Goal: Task Accomplishment & Management: Manage account settings

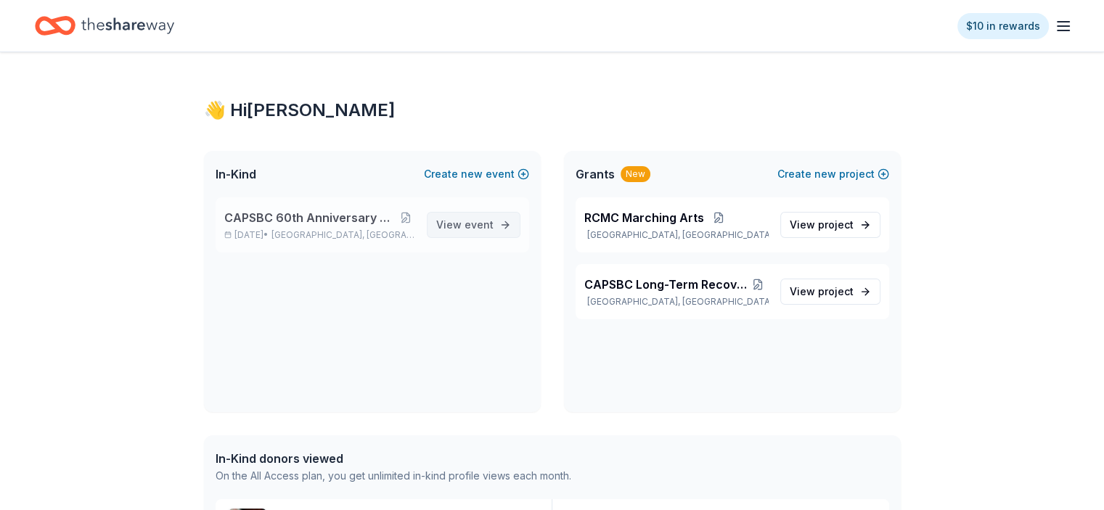
click at [448, 224] on span "View event" at bounding box center [464, 224] width 57 height 17
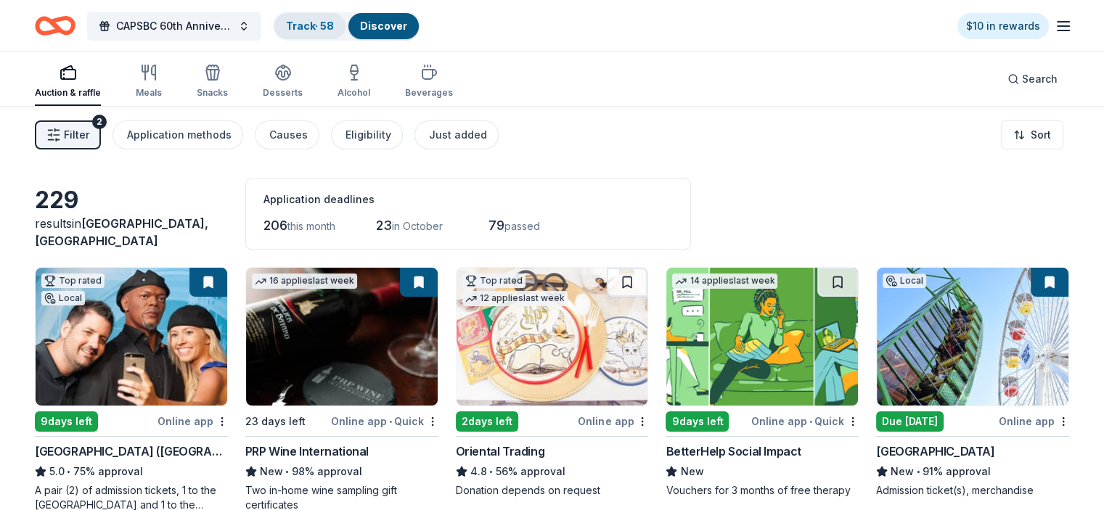
click at [334, 26] on link "Track · 58" at bounding box center [310, 26] width 48 height 12
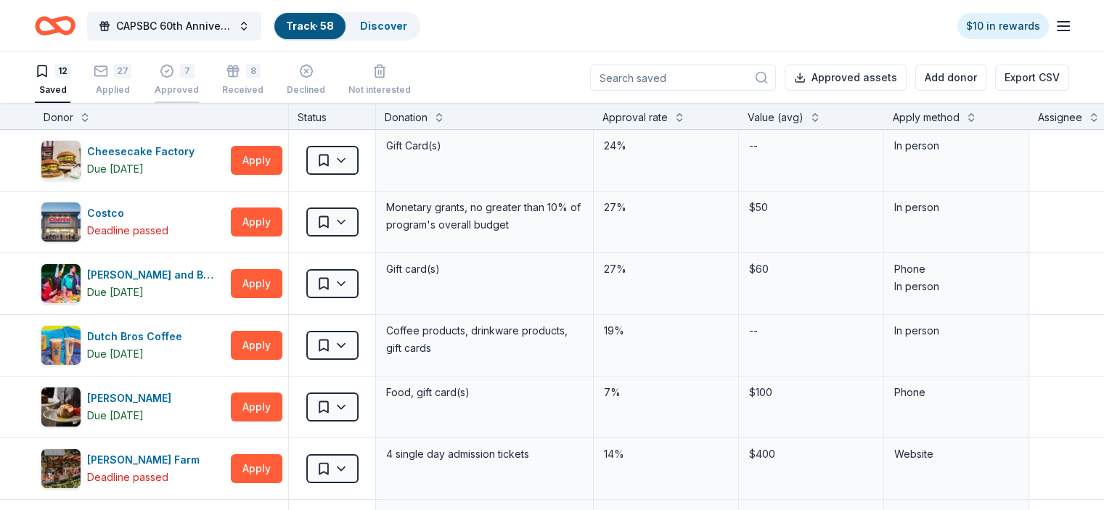
click at [199, 81] on div "7 Approved" at bounding box center [177, 80] width 44 height 32
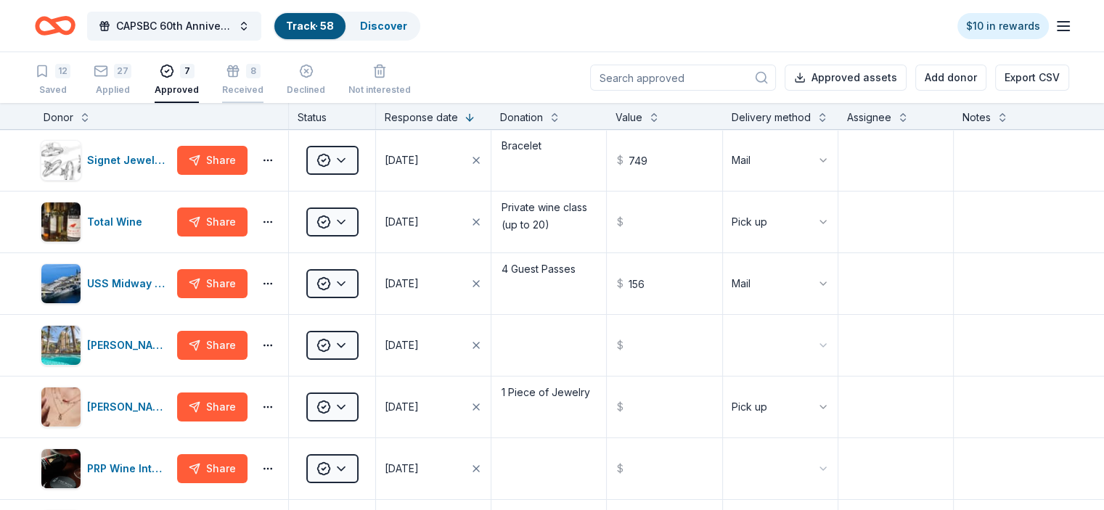
click at [252, 83] on div "8 Received" at bounding box center [242, 80] width 41 height 32
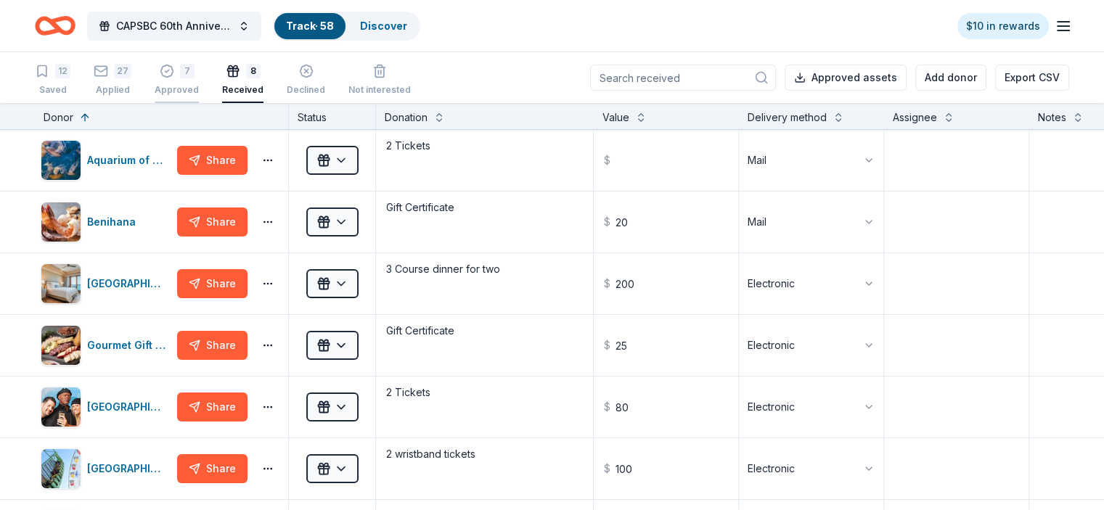
click at [194, 78] on div "7" at bounding box center [187, 71] width 15 height 15
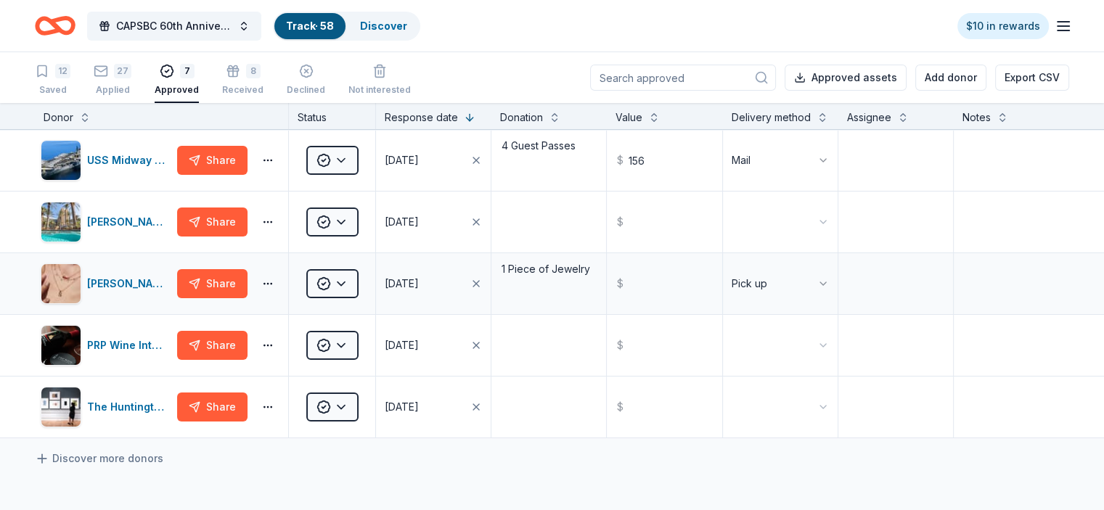
scroll to position [124, 0]
click at [81, 361] on img "button" at bounding box center [60, 344] width 39 height 39
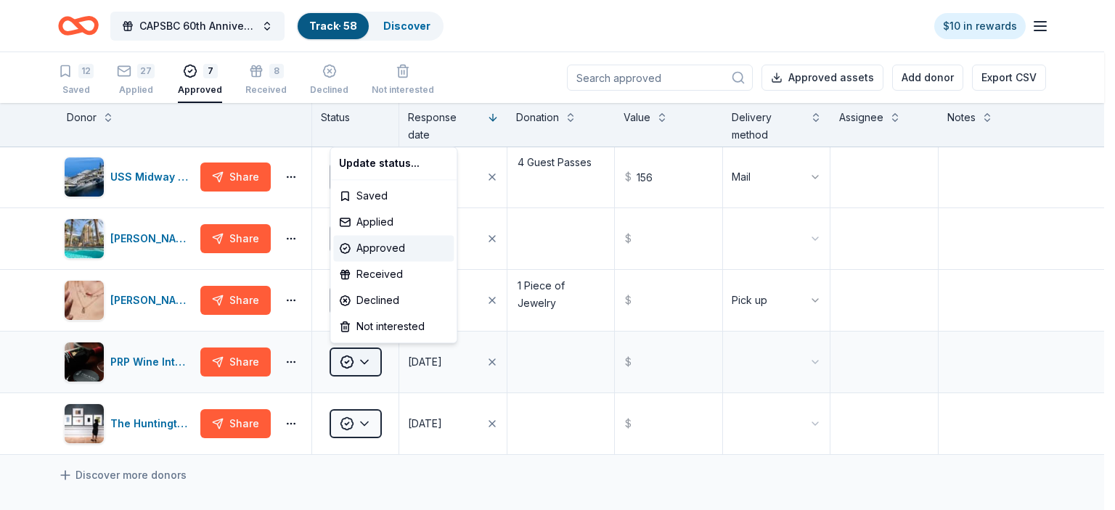
click at [364, 359] on html "CAPSBC 60th Anniversary Gala & Silent Auction Track · 58 Discover $10 in reward…" at bounding box center [557, 255] width 1115 height 510
click at [292, 360] on html "CAPSBC 60th Anniversary Gala & Silent Auction Track · 58 Discover $10 in reward…" at bounding box center [557, 255] width 1115 height 510
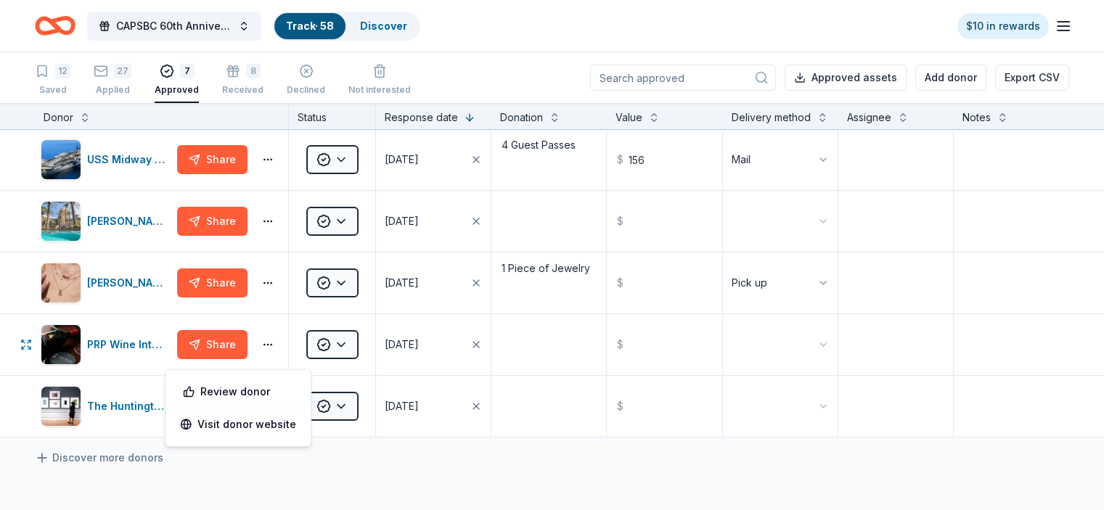
click at [282, 350] on button "button" at bounding box center [267, 345] width 29 height 12
click at [247, 356] on button "Share" at bounding box center [212, 344] width 70 height 29
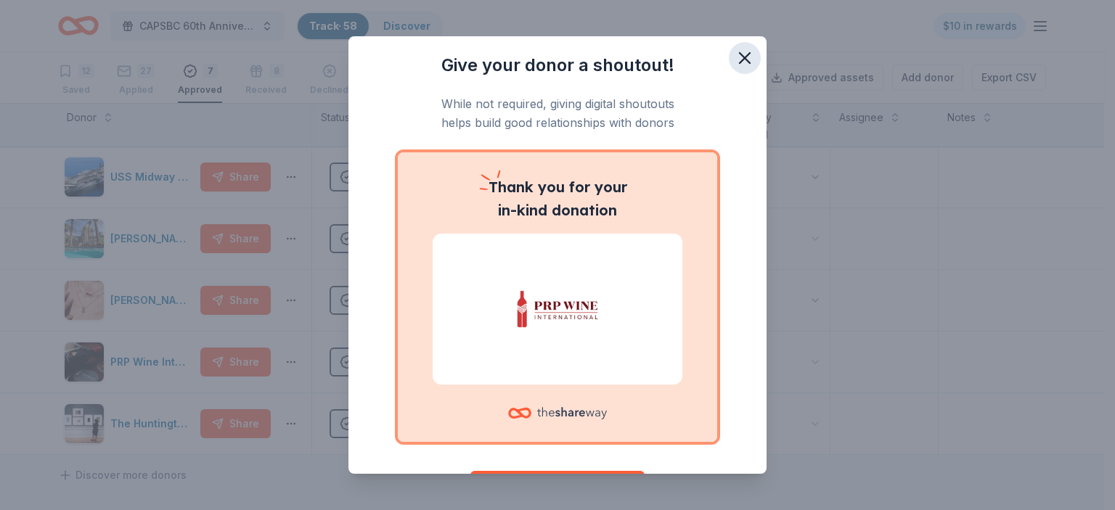
click at [734, 57] on icon "button" at bounding box center [744, 58] width 20 height 20
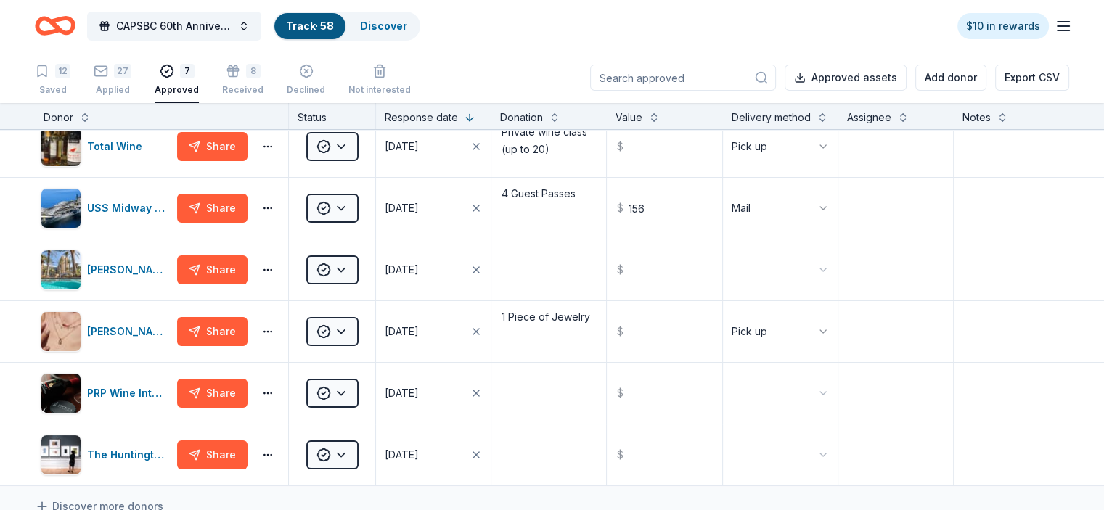
scroll to position [0, 0]
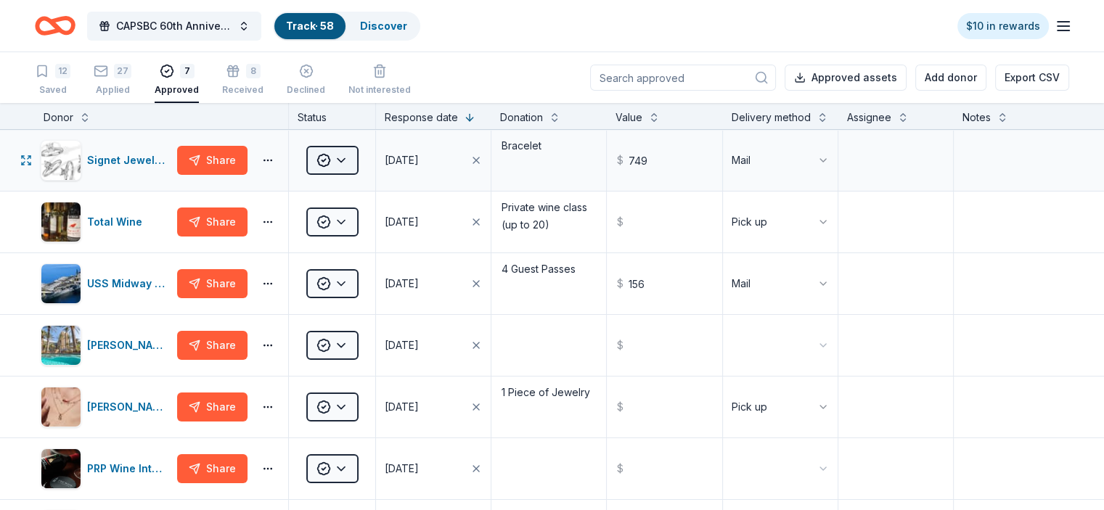
click at [373, 176] on html "CAPSBC 60th Anniversary Gala & Silent Auction Track · 58 Discover $10 in reward…" at bounding box center [552, 255] width 1104 height 510
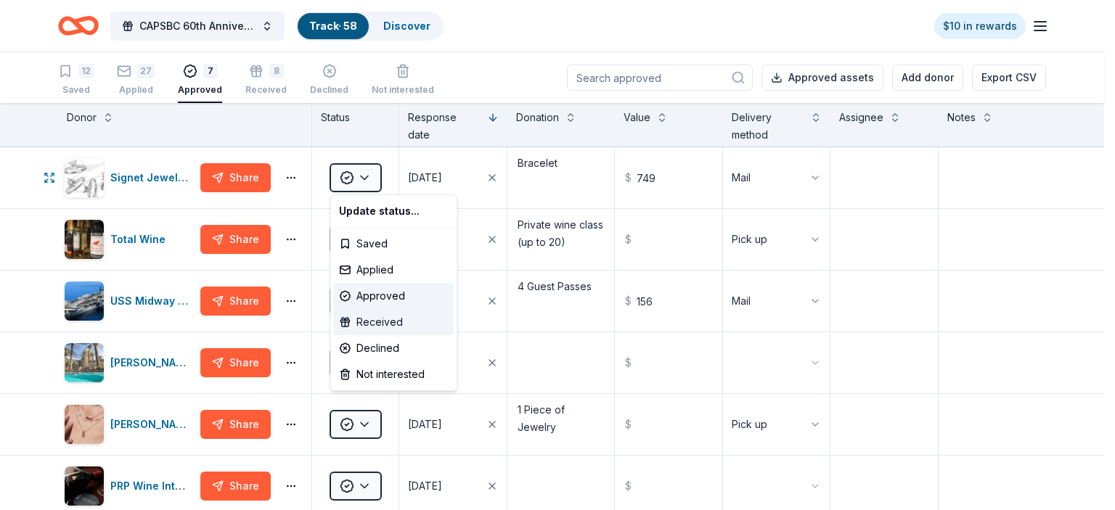
click at [401, 316] on div "Received" at bounding box center [393, 322] width 120 height 26
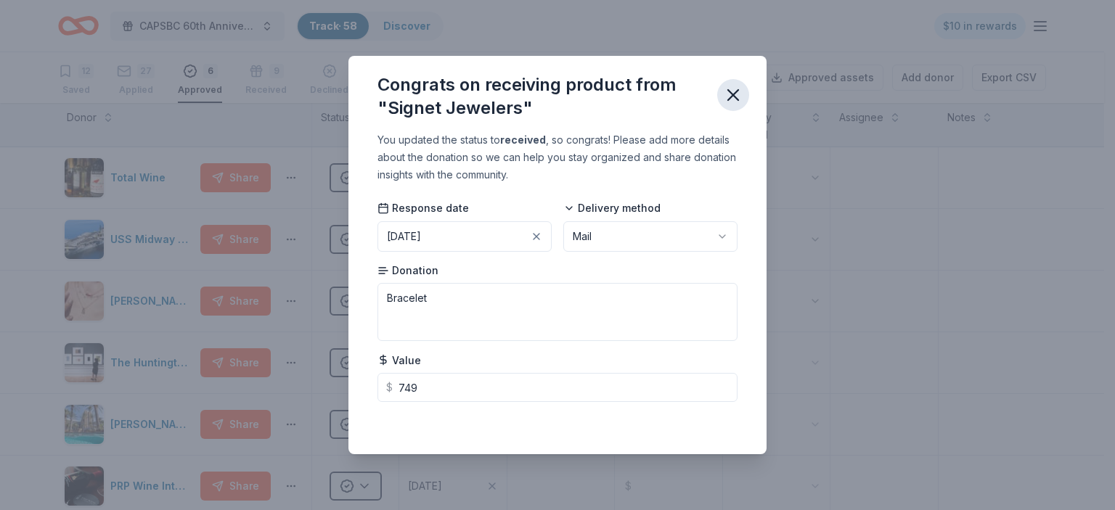
click at [731, 97] on icon "button" at bounding box center [733, 95] width 10 height 10
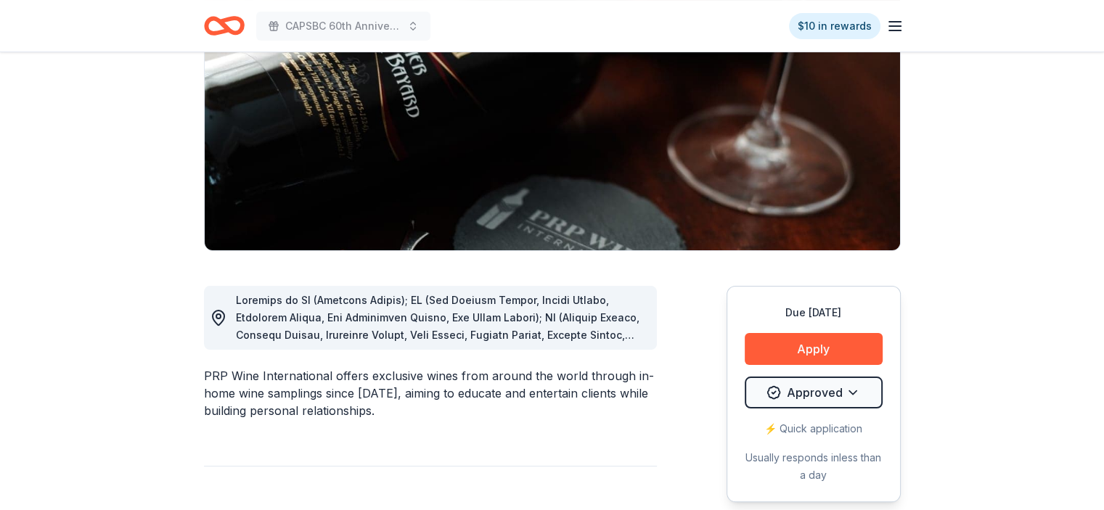
scroll to position [83, 0]
